Goal: Task Accomplishment & Management: Complete application form

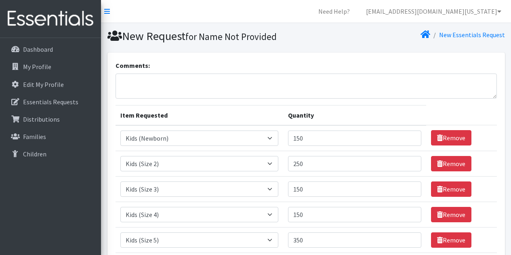
select select "1830"
select select "1824"
select select "1825"
select select "1828"
select select "1832"
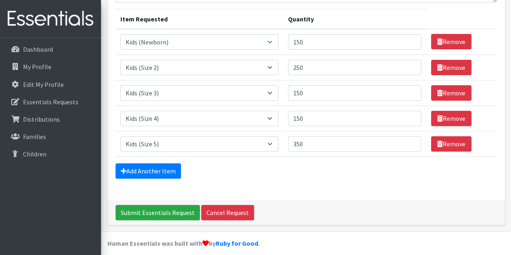
scroll to position [101, 0]
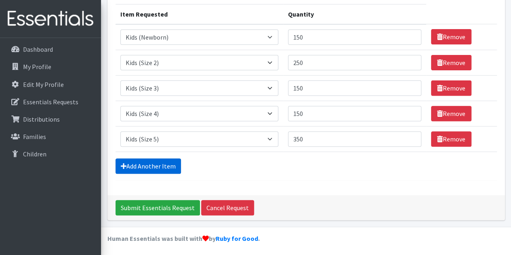
click at [162, 164] on link "Add Another Item" at bounding box center [147, 165] width 65 height 15
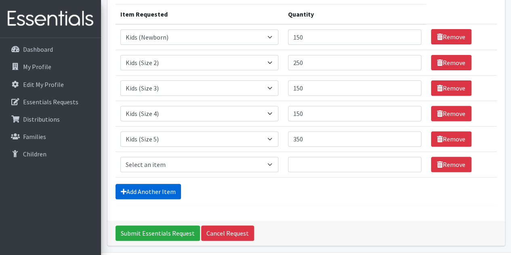
scroll to position [126, 0]
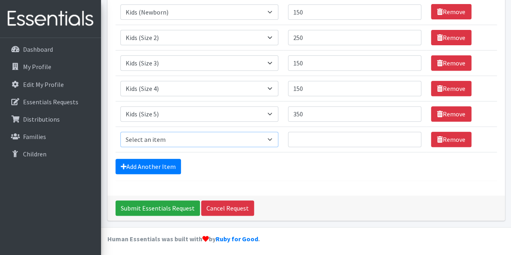
click at [247, 142] on select "Select an item Kids (Newborn) Kids (Preemie)** Limited Kids (Size 1) Kids (Size…" at bounding box center [199, 139] width 158 height 15
select select "1834"
click at [120, 132] on select "Select an item Kids (Newborn) Kids (Preemie)** Limited Kids (Size 1) Kids (Size…" at bounding box center [199, 139] width 158 height 15
click at [303, 140] on input "Quantity" at bounding box center [354, 139] width 133 height 15
type input "250"
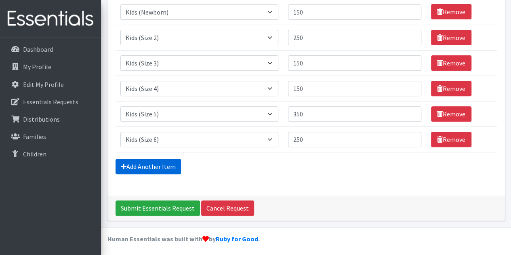
click at [154, 162] on link "Add Another Item" at bounding box center [147, 166] width 65 height 15
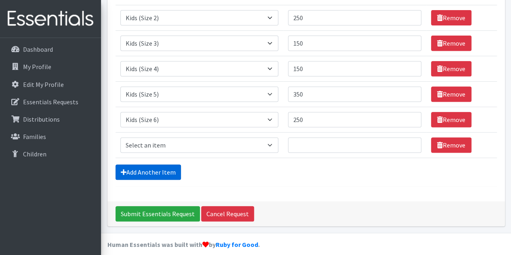
scroll to position [151, 0]
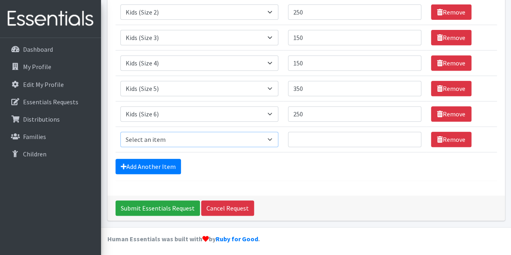
click at [165, 139] on select "Select an item Kids (Newborn) Kids (Preemie)** Limited Kids (Size 1) Kids (Size…" at bounding box center [199, 139] width 158 height 15
select select "11999"
click at [120, 132] on select "Select an item Kids (Newborn) Kids (Preemie)** Limited Kids (Size 1) Kids (Size…" at bounding box center [199, 139] width 158 height 15
click at [327, 142] on input "Quantity" at bounding box center [354, 139] width 133 height 15
type input "350"
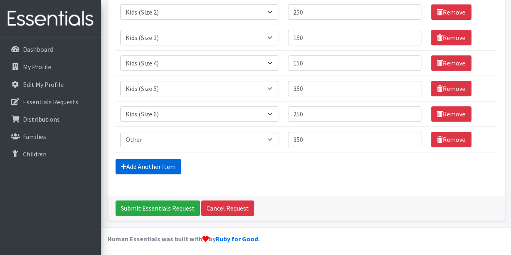
click at [128, 163] on link "Add Another Item" at bounding box center [147, 166] width 65 height 15
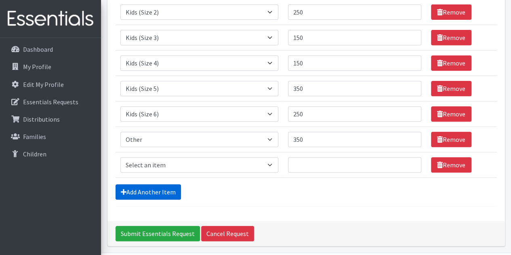
scroll to position [177, 0]
